Goal: Task Accomplishment & Management: Complete application form

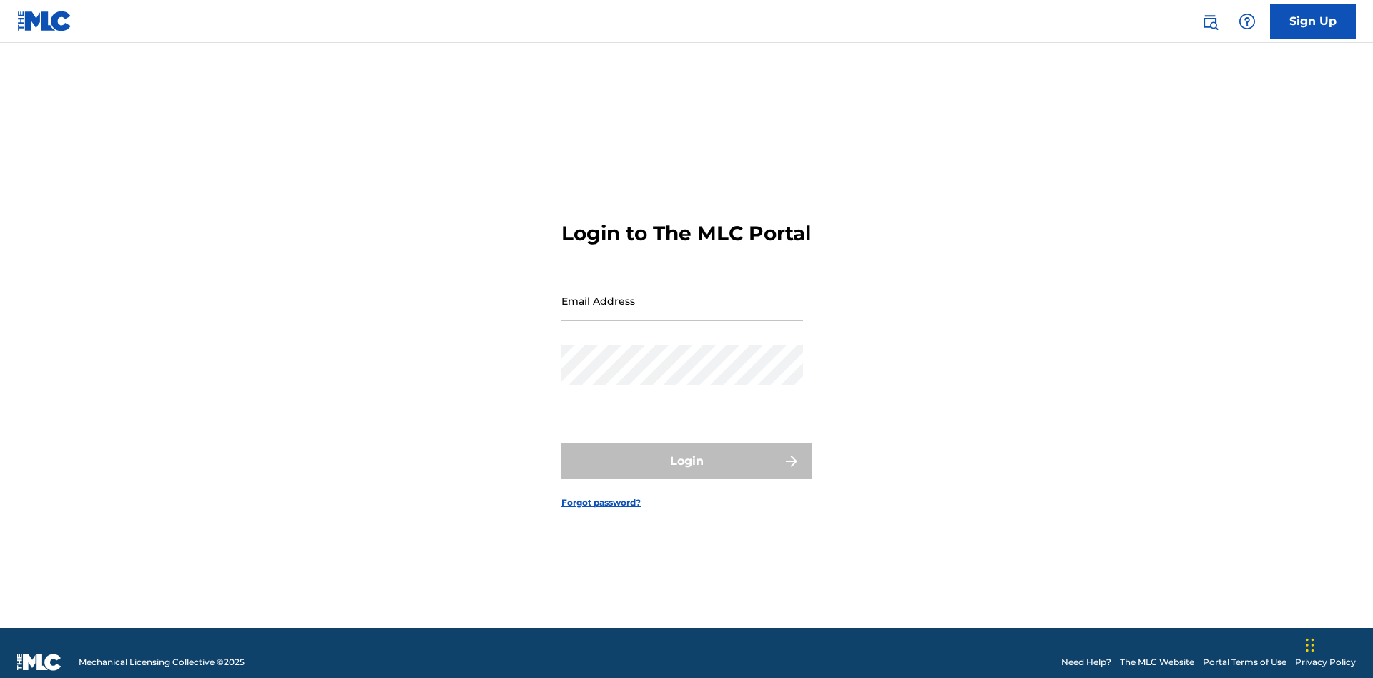
scroll to position [19, 0]
click at [1313, 21] on link "Sign Up" at bounding box center [1313, 22] width 86 height 36
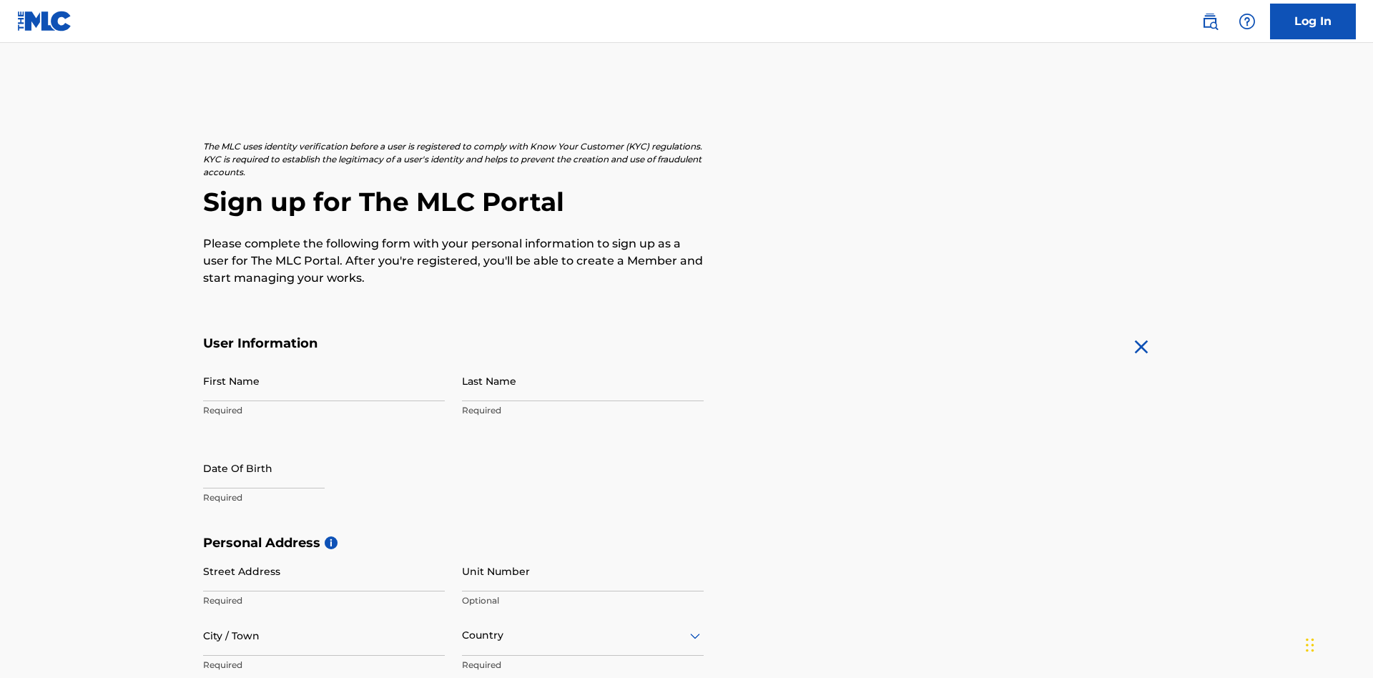
click at [324, 360] on input "First Name" at bounding box center [324, 380] width 242 height 41
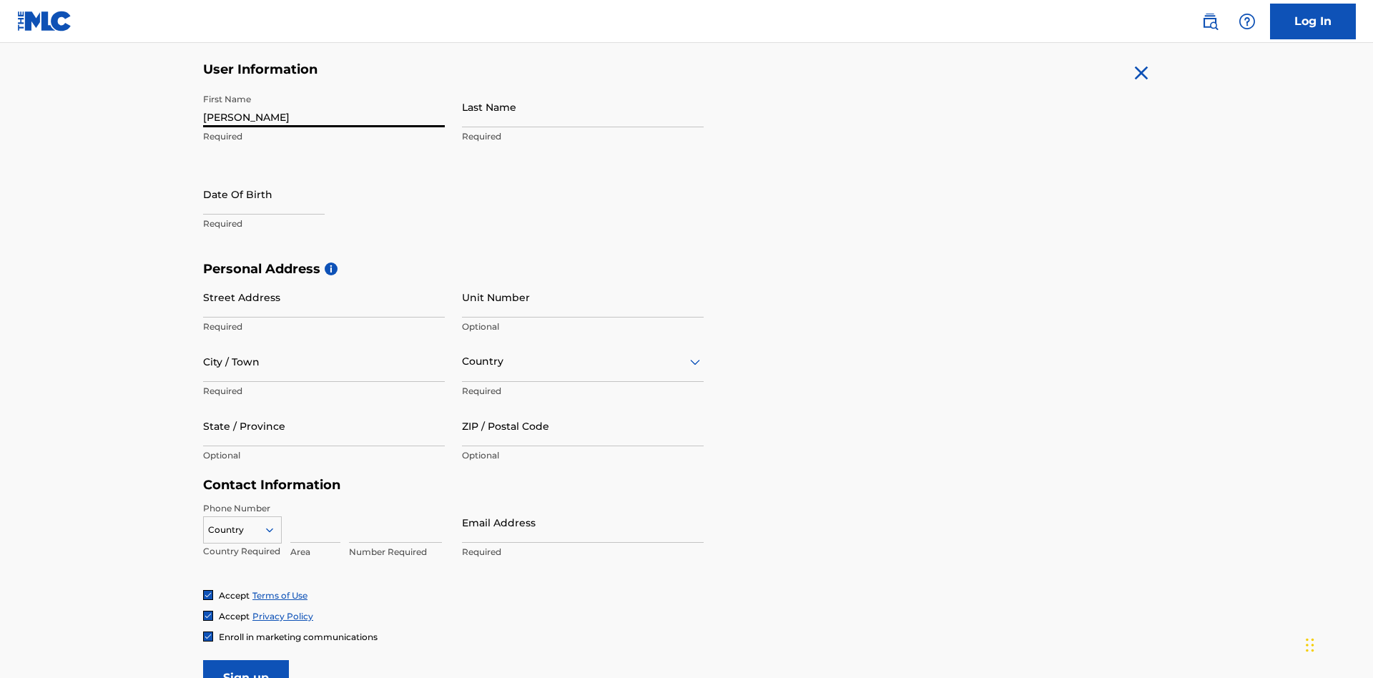
type input "[PERSON_NAME]"
click at [583, 107] on input "Last Name" at bounding box center [583, 107] width 242 height 41
type input "Ribble"
click at [275, 174] on input "text" at bounding box center [264, 194] width 122 height 41
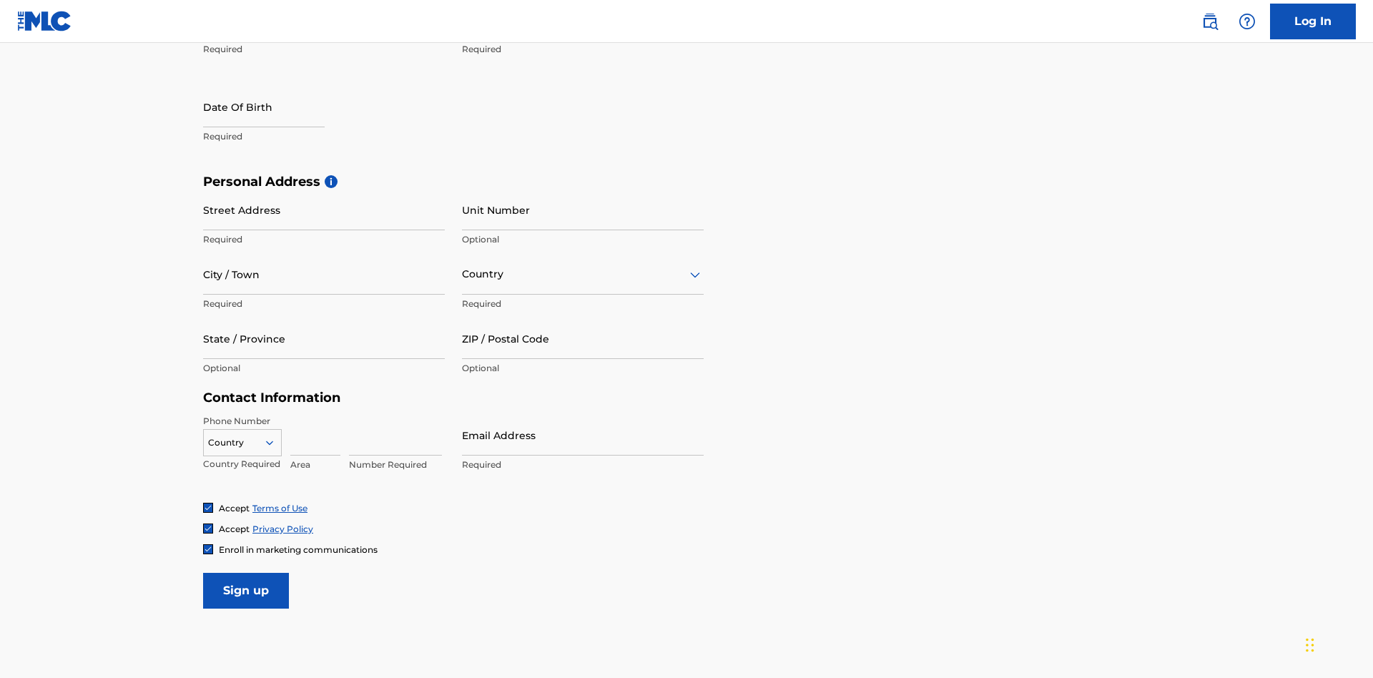
select select "7"
select select "2025"
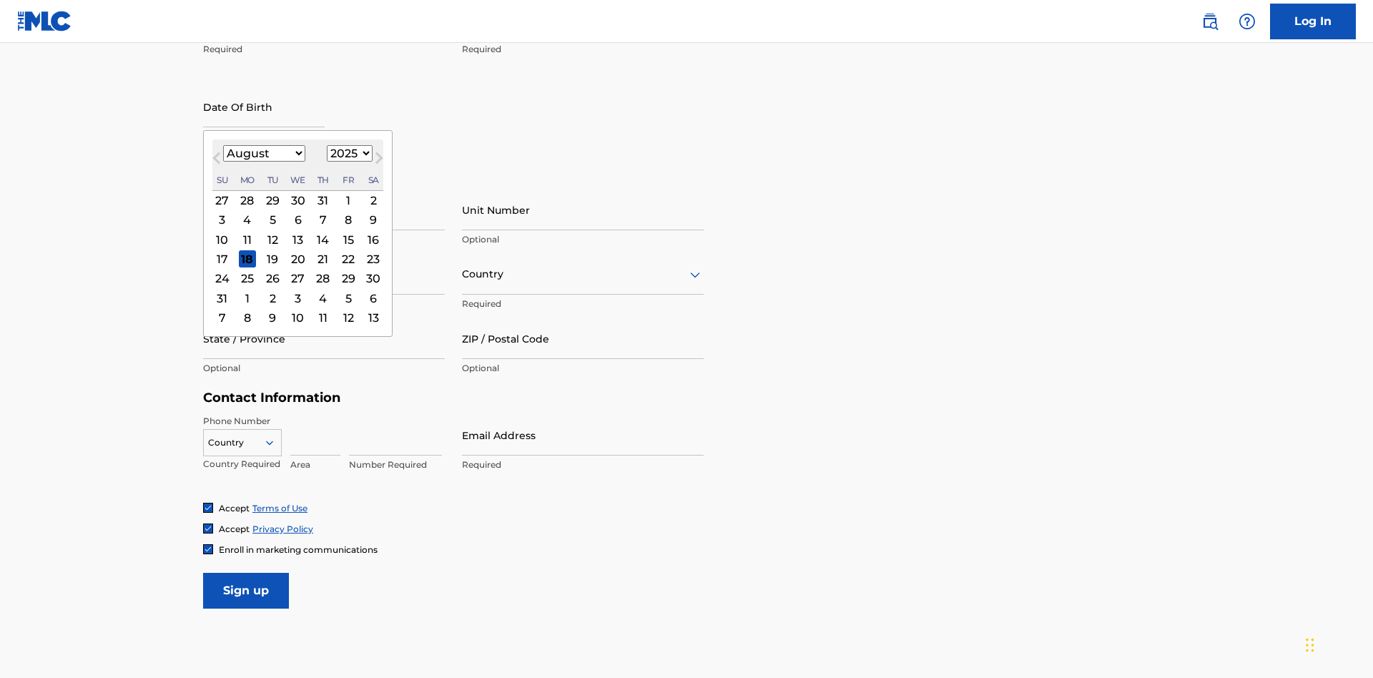
click at [263, 153] on select "January February March April May June July August September October November De…" at bounding box center [264, 153] width 82 height 16
select select "0"
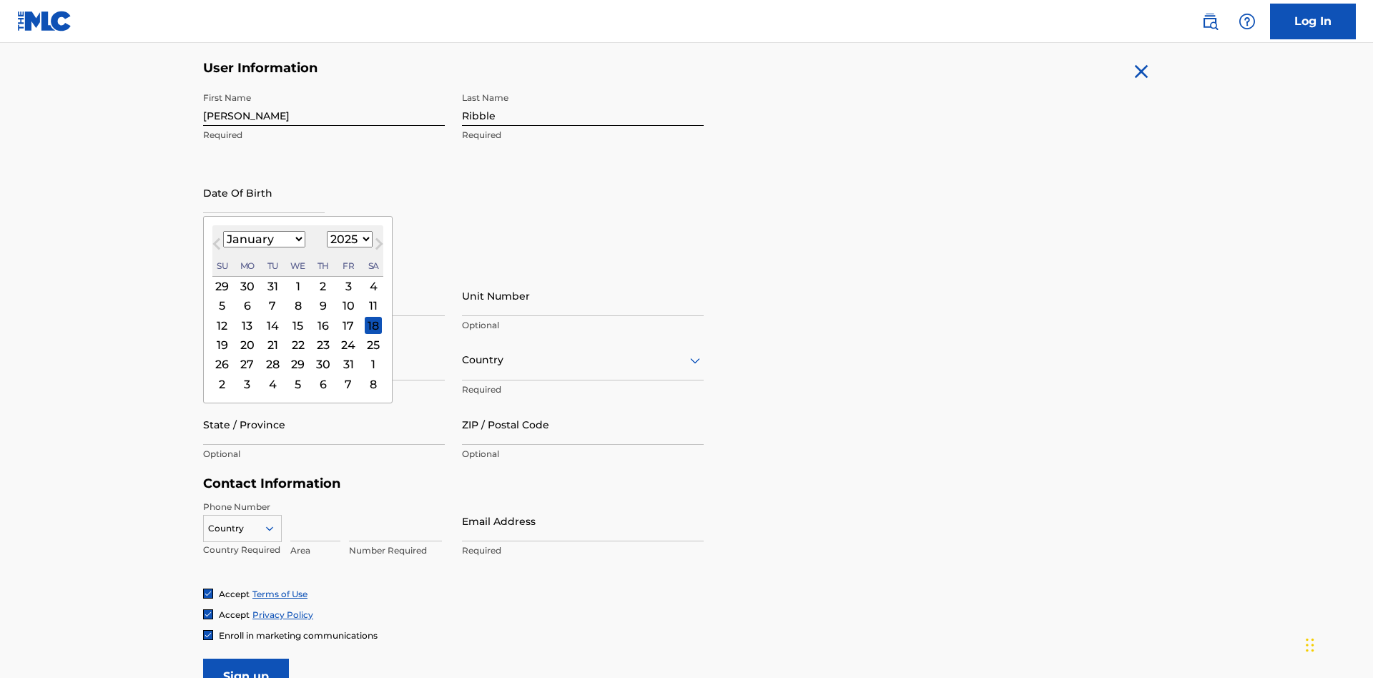
click at [348, 239] on select "1900 1901 1902 1903 1904 1905 1906 1907 1908 1909 1910 1911 1912 1913 1914 1915…" at bounding box center [350, 239] width 46 height 16
select select "1985"
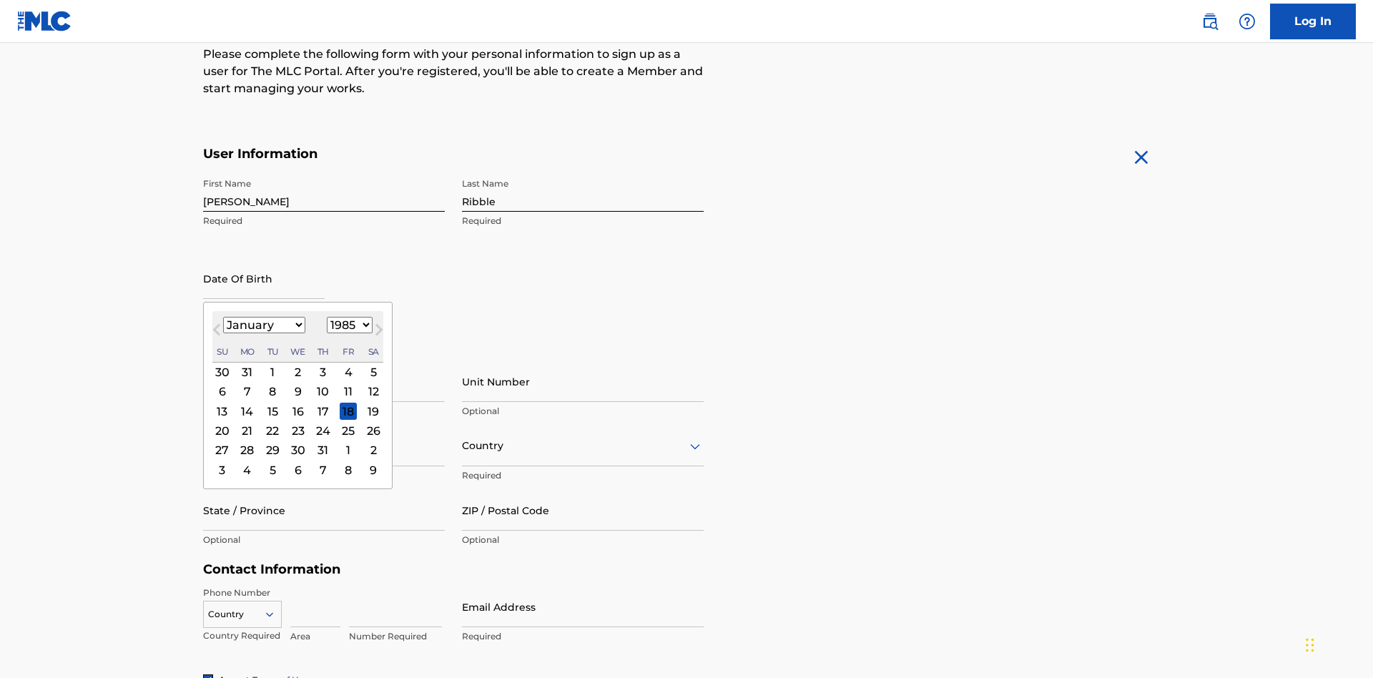
click at [348, 325] on select "1900 1901 1902 1903 1904 1905 1906 1907 1908 1909 1910 1911 1912 1913 1914 1915…" at bounding box center [350, 325] width 46 height 16
click at [272, 383] on div "8" at bounding box center [272, 391] width 17 height 17
type input "[DATE]"
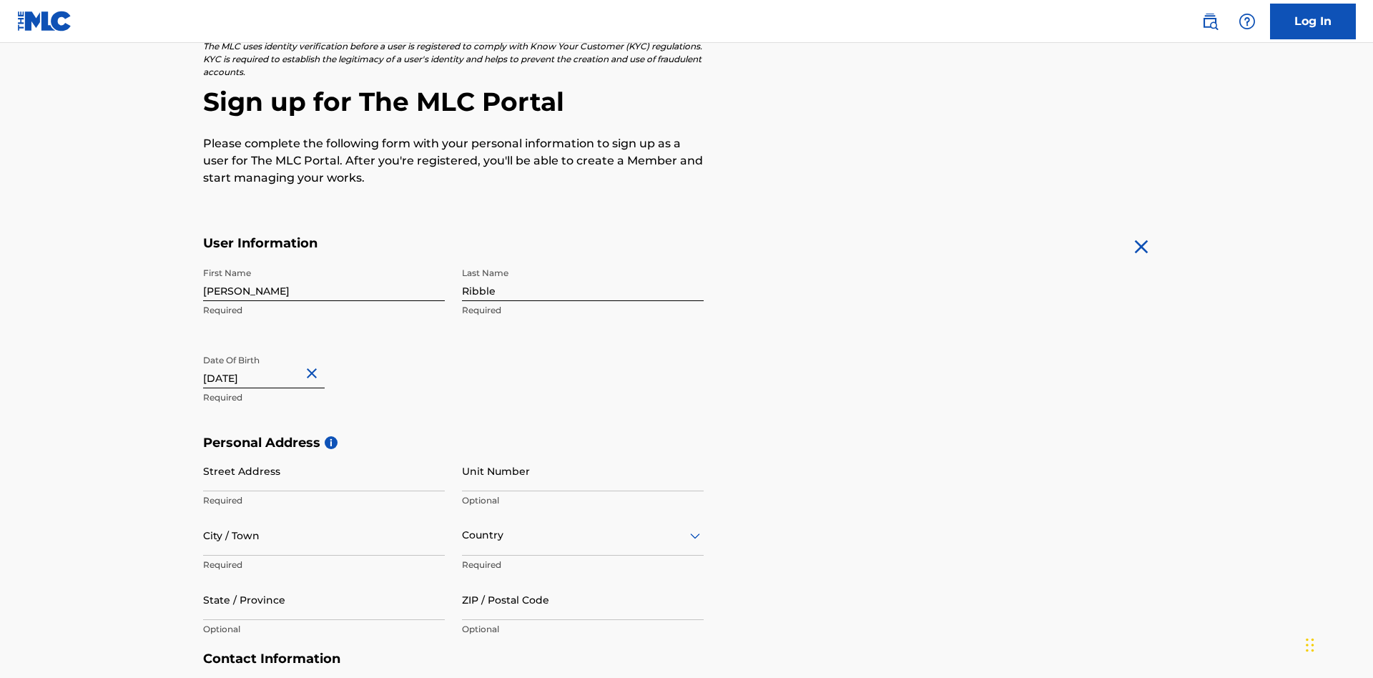
scroll to position [440, 0]
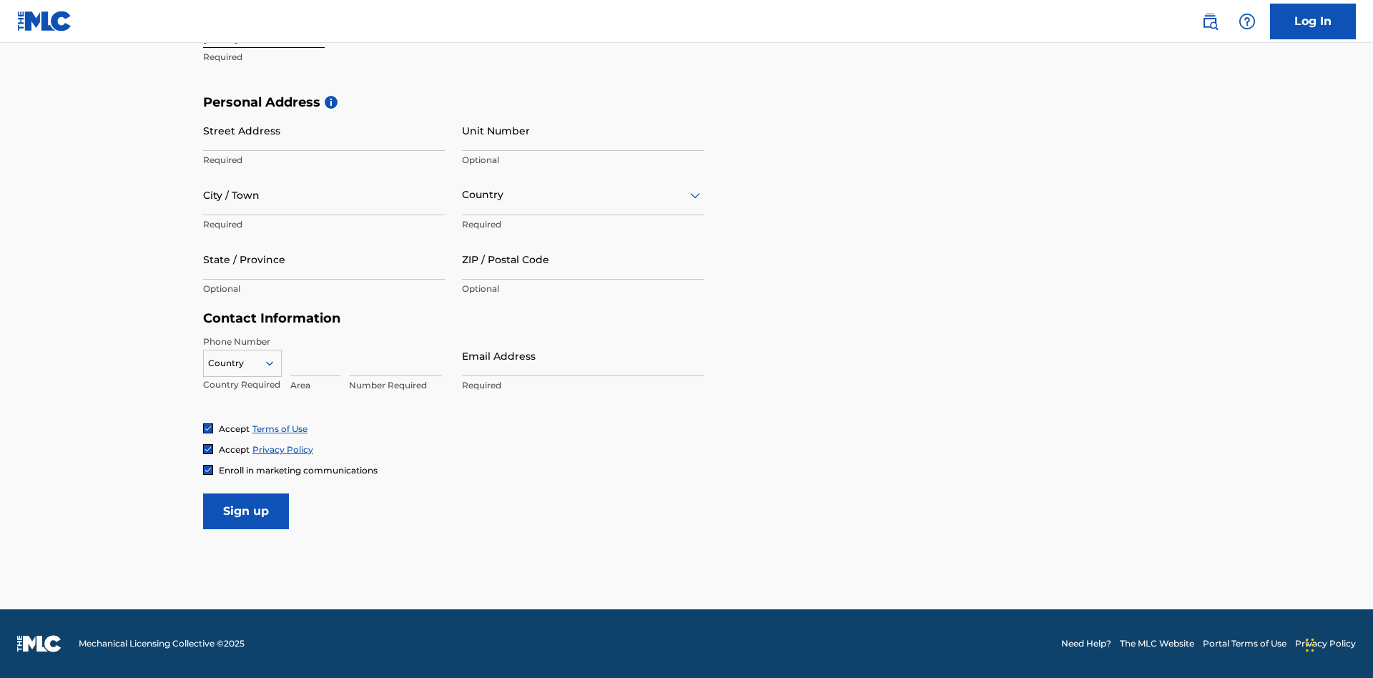
click at [324, 130] on input "Street Address" at bounding box center [324, 130] width 242 height 41
type input "[STREET_ADDRESS]"
click at [324, 194] on input "City / Town" at bounding box center [324, 194] width 242 height 41
type input "[GEOGRAPHIC_DATA]"
click at [463, 194] on input "text" at bounding box center [463, 194] width 3 height 15
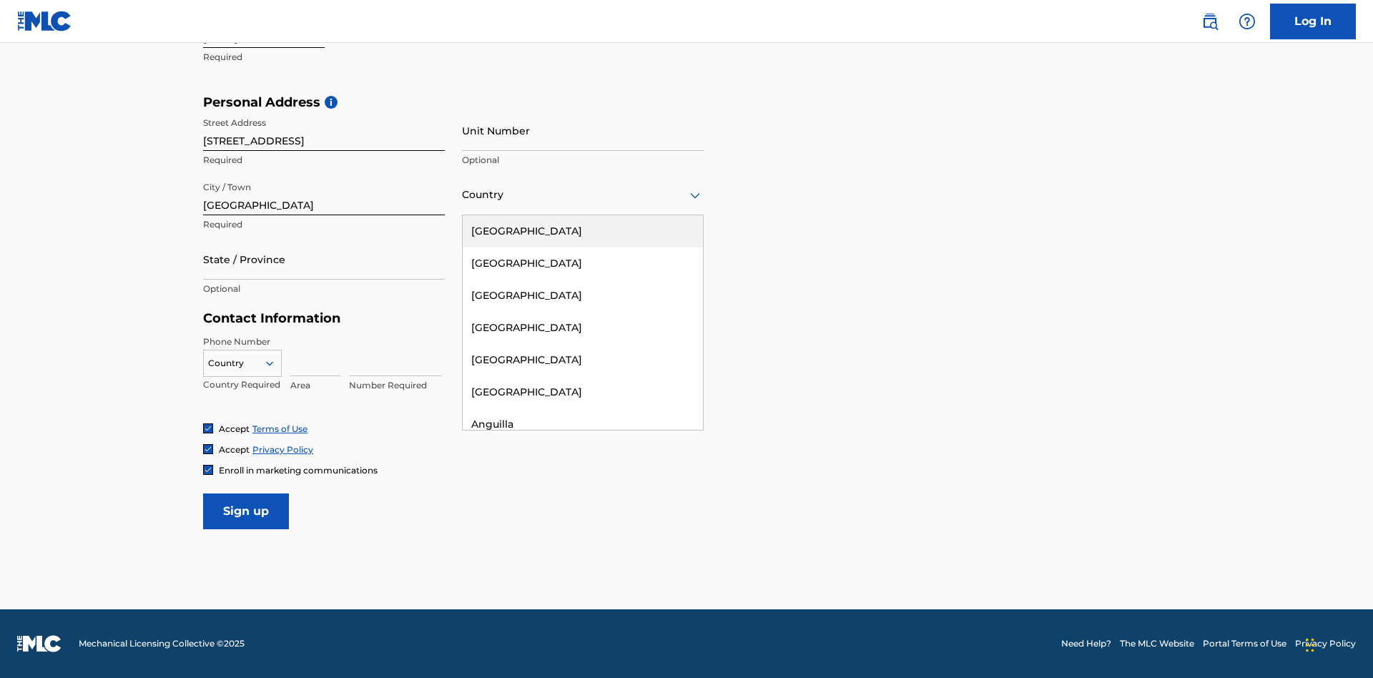
click at [583, 231] on div "[GEOGRAPHIC_DATA]" at bounding box center [583, 231] width 240 height 32
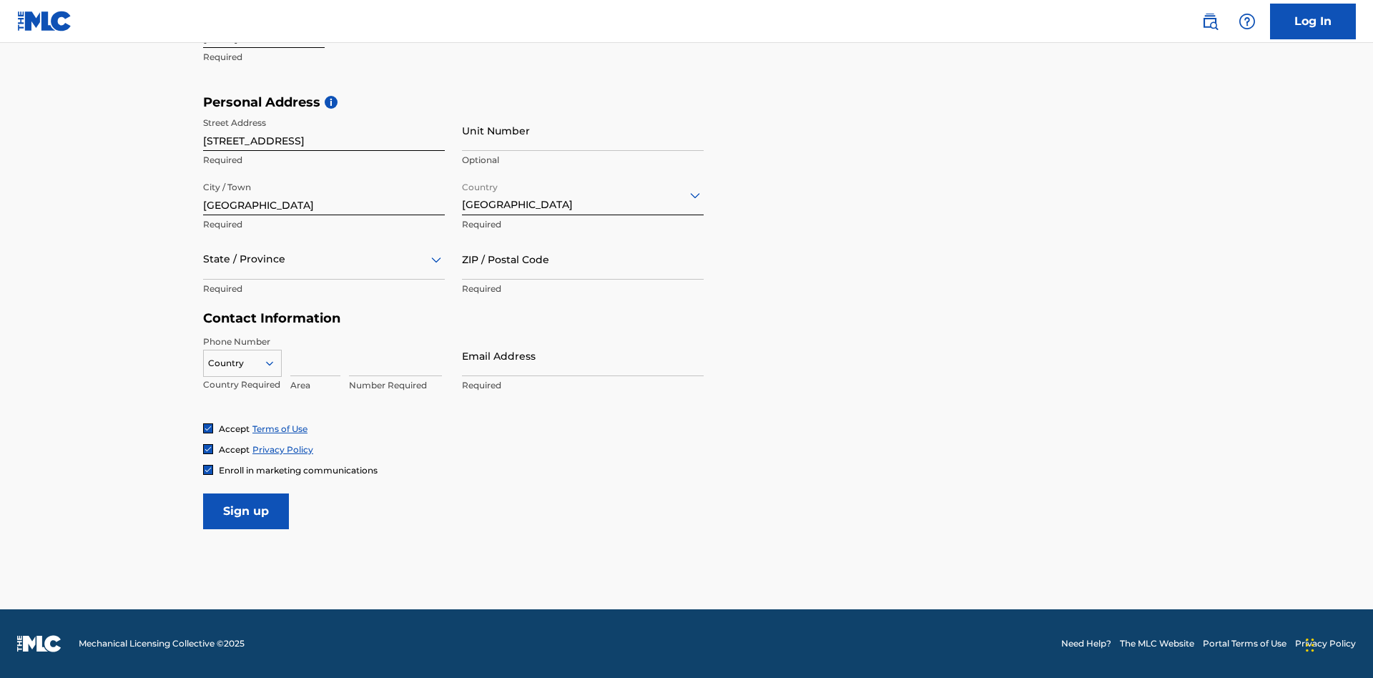
click at [324, 259] on div at bounding box center [324, 259] width 242 height 18
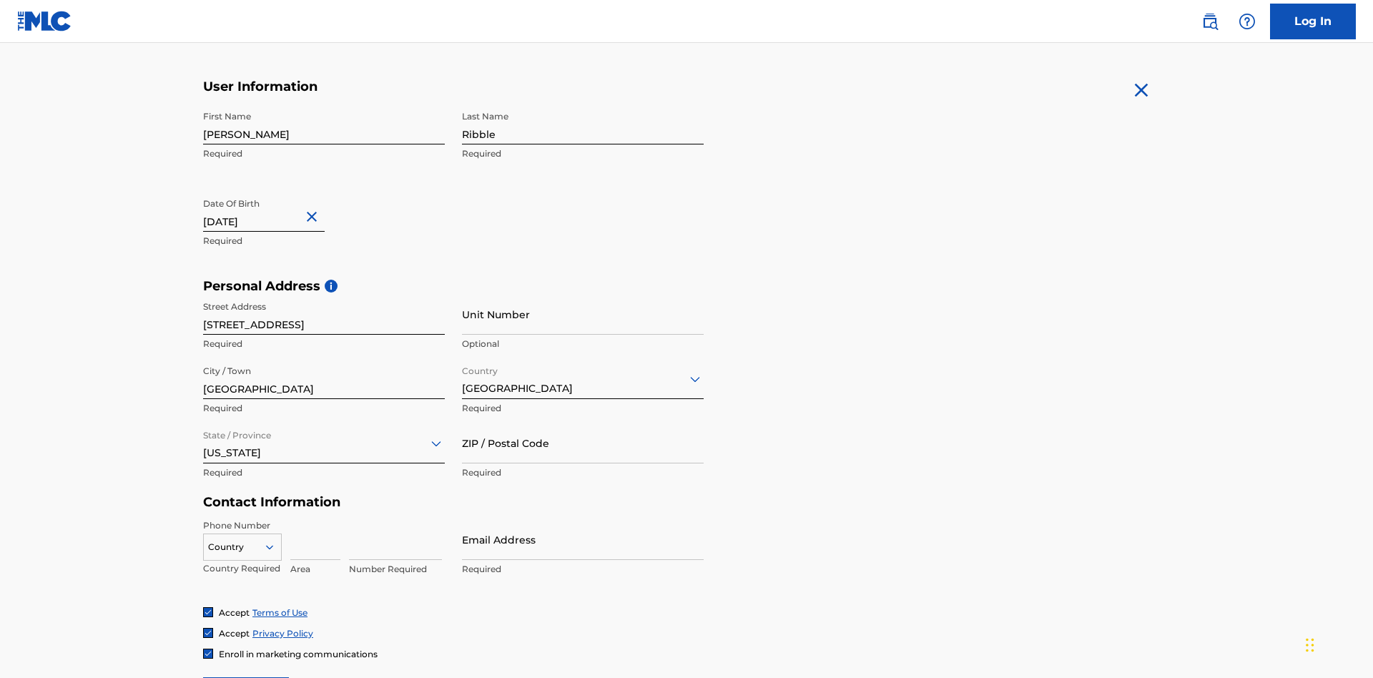
click at [583, 423] on input "ZIP / Postal Code" at bounding box center [583, 443] width 242 height 41
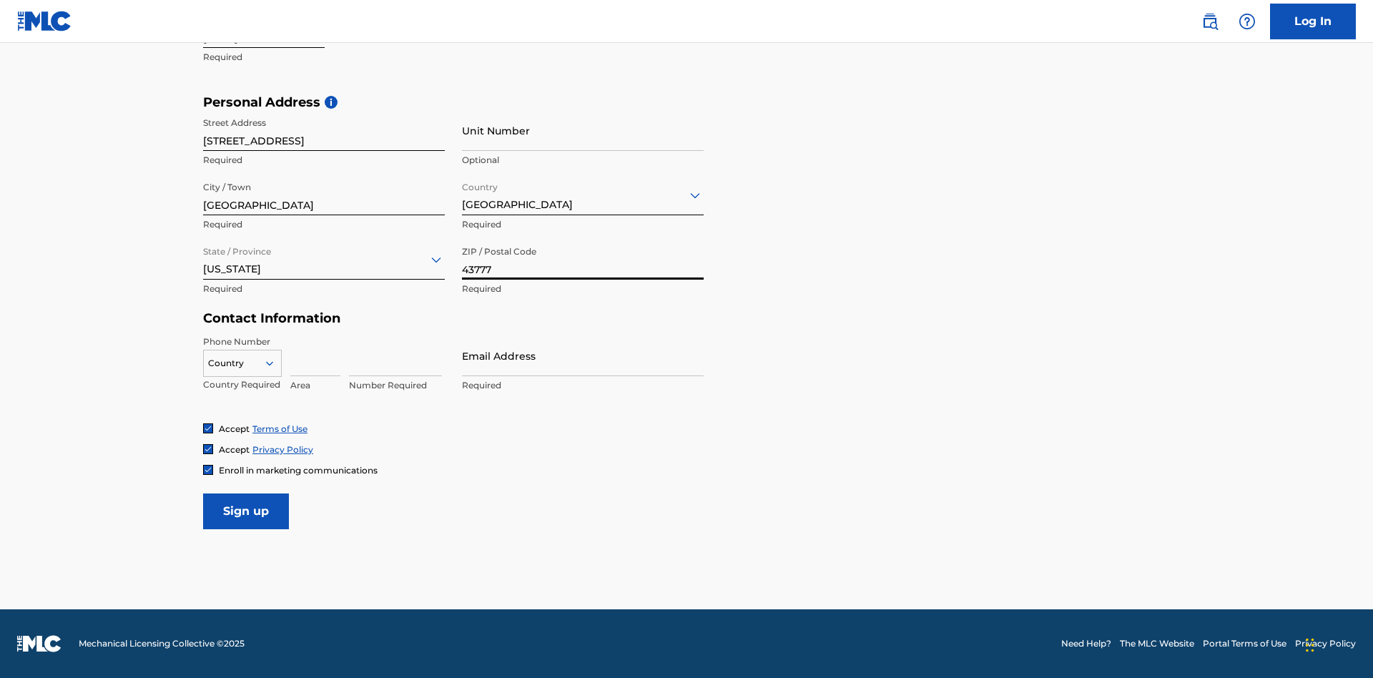
type input "43777"
click at [275, 363] on icon at bounding box center [269, 363] width 13 height 13
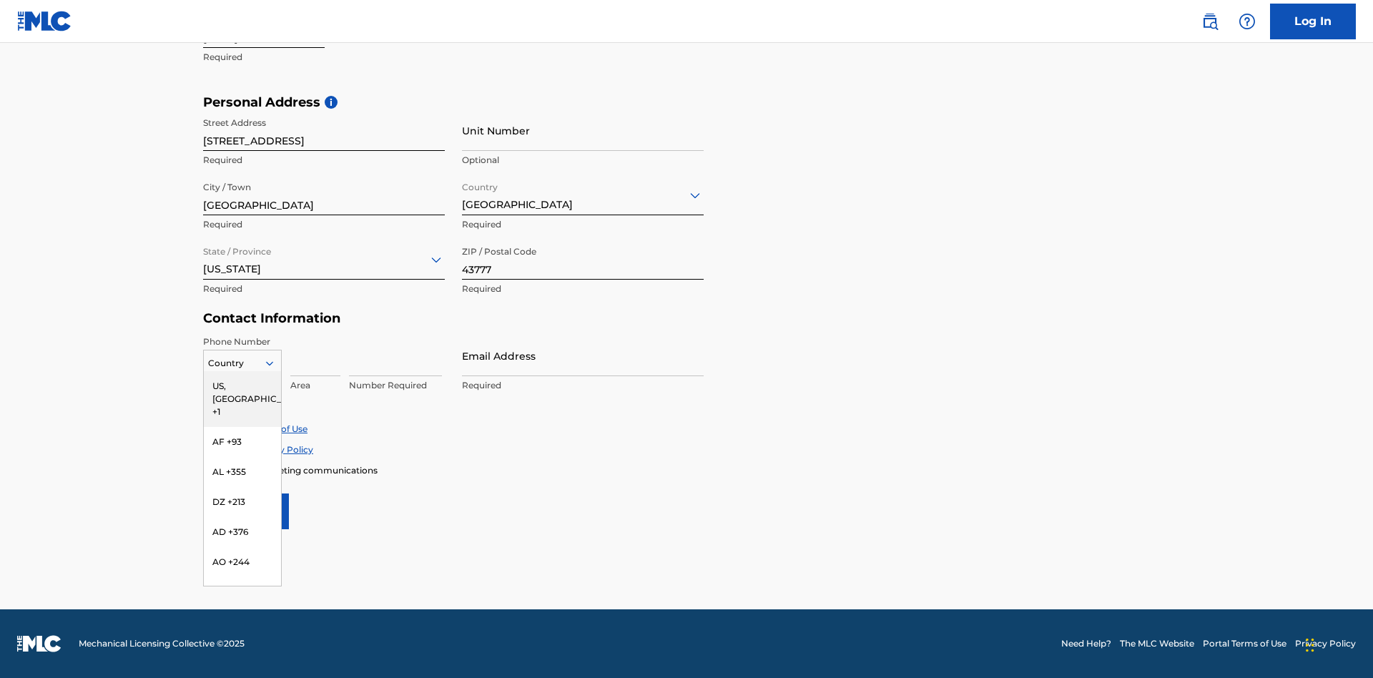
click at [242, 385] on div "US, [GEOGRAPHIC_DATA] +1" at bounding box center [242, 399] width 77 height 56
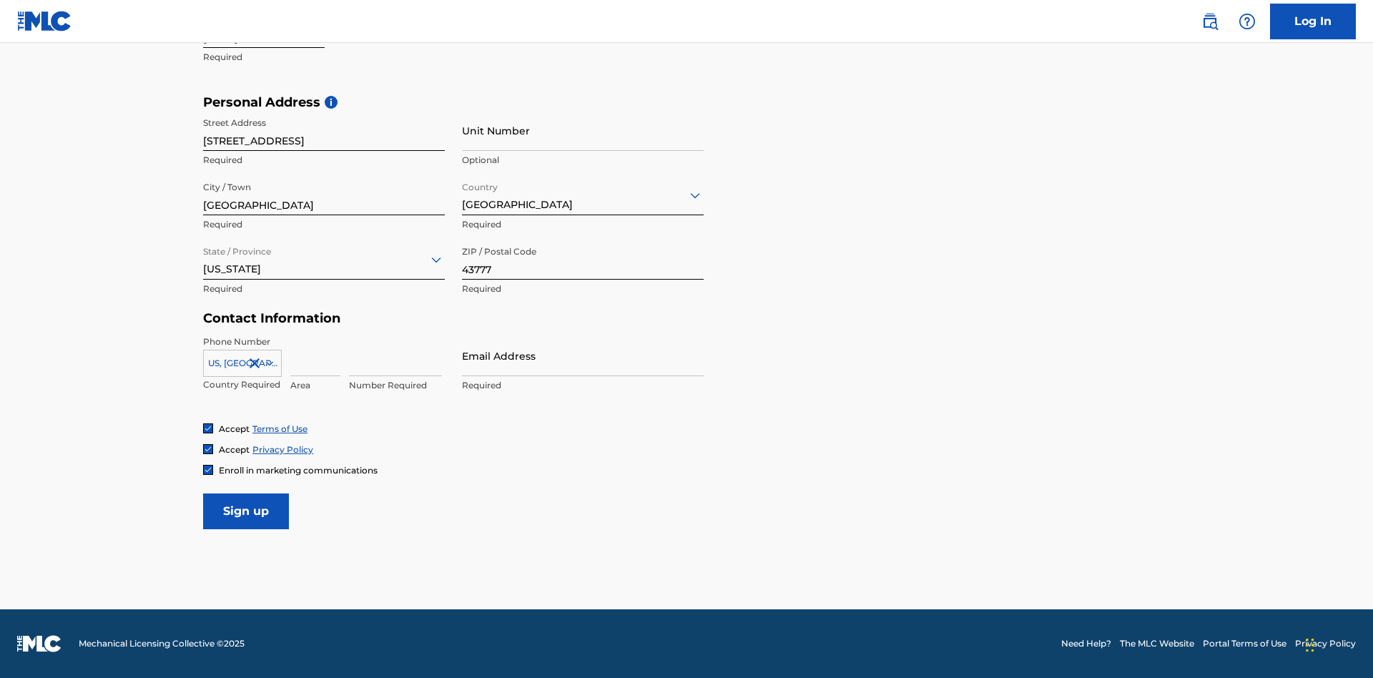
click at [315, 355] on input at bounding box center [315, 355] width 50 height 41
type input "740"
click at [395, 355] on input at bounding box center [395, 355] width 93 height 41
type input "8086351"
click at [583, 355] on input "Email Address" at bounding box center [583, 355] width 242 height 41
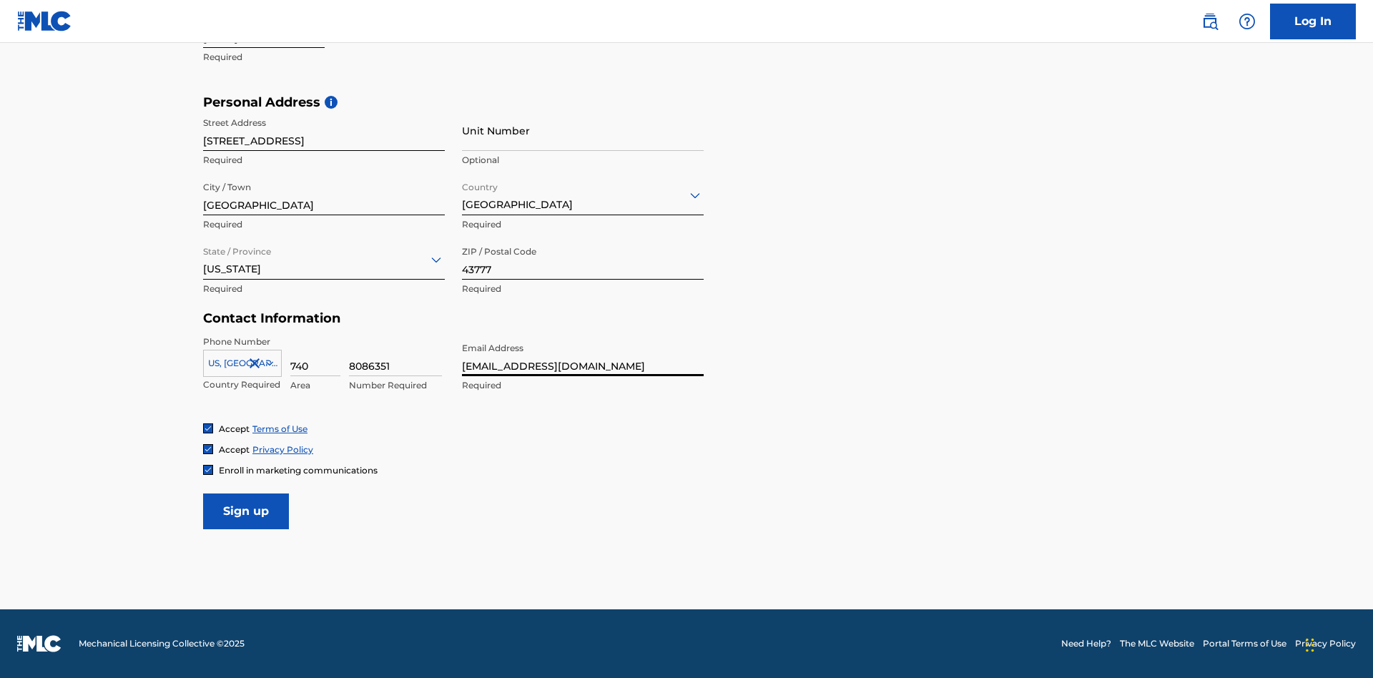
scroll to position [0, 37]
type input "[EMAIL_ADDRESS][DOMAIN_NAME]"
click at [246, 511] on input "Sign up" at bounding box center [246, 511] width 86 height 36
